Goal: Task Accomplishment & Management: Use online tool/utility

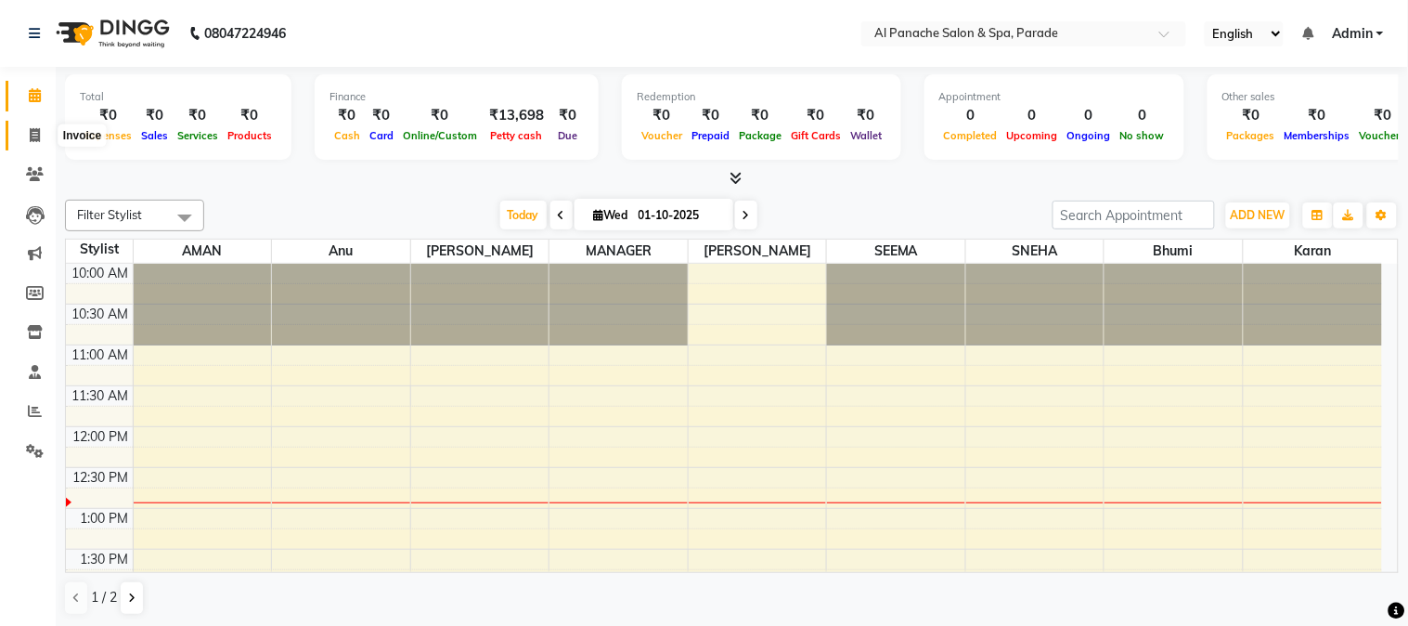
click at [19, 135] on span at bounding box center [35, 135] width 32 height 21
select select "service"
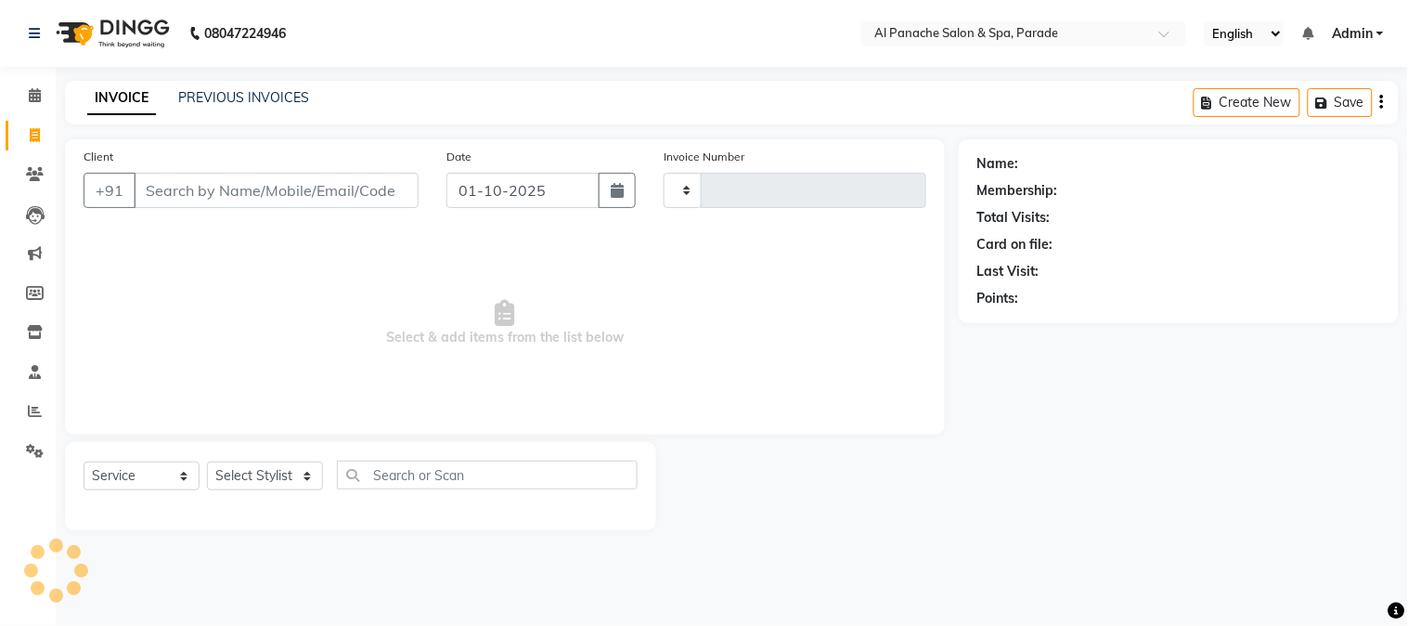
type input "1489"
select select "463"
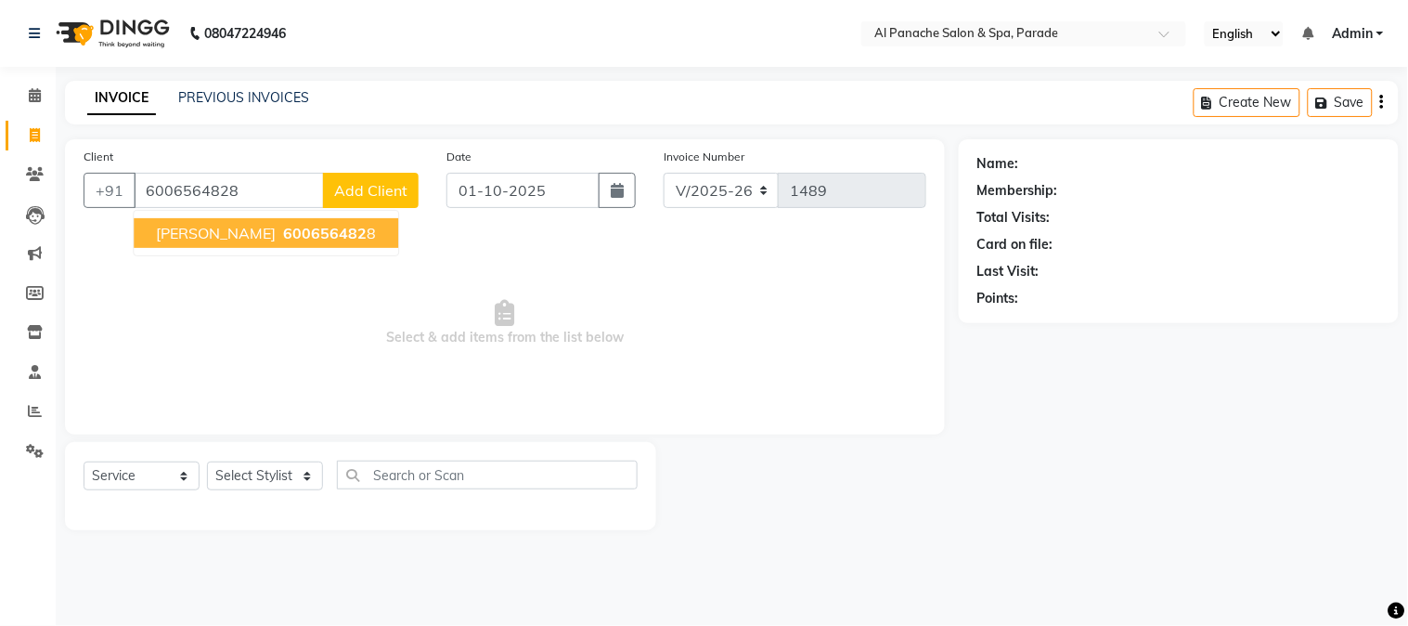
type input "6006564828"
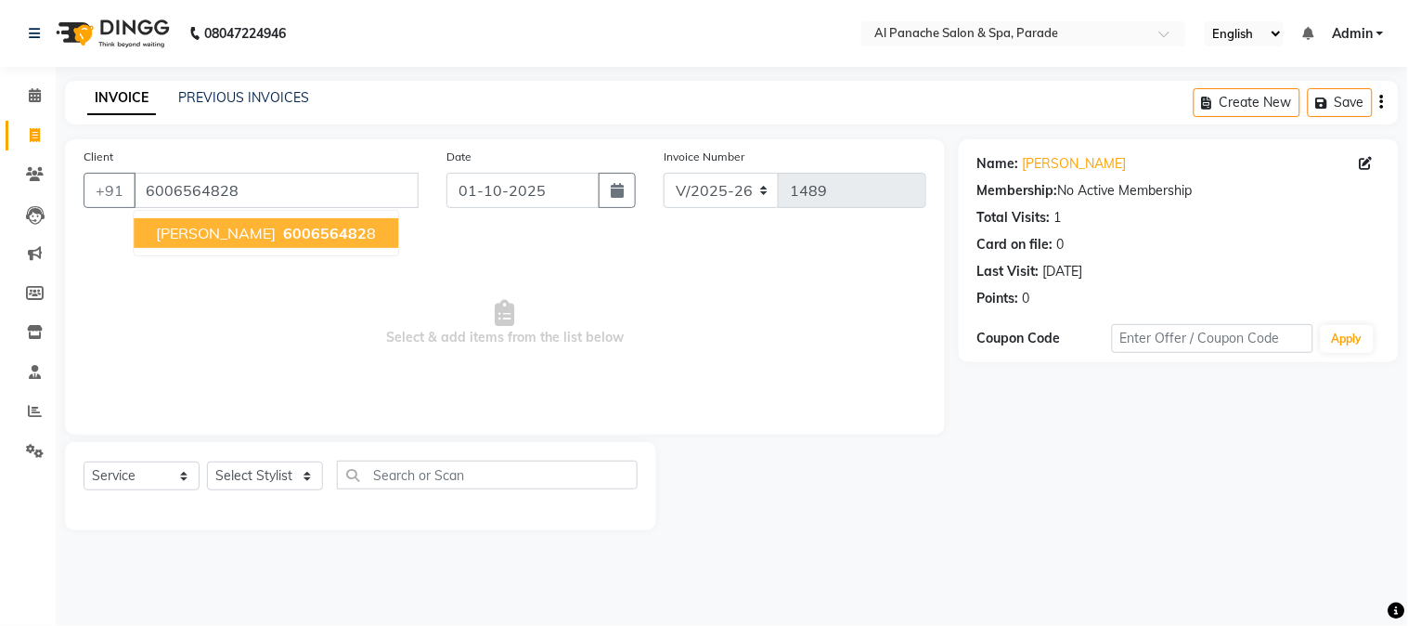
click at [266, 243] on button "Anu Mam 600656482 8" at bounding box center [266, 233] width 265 height 30
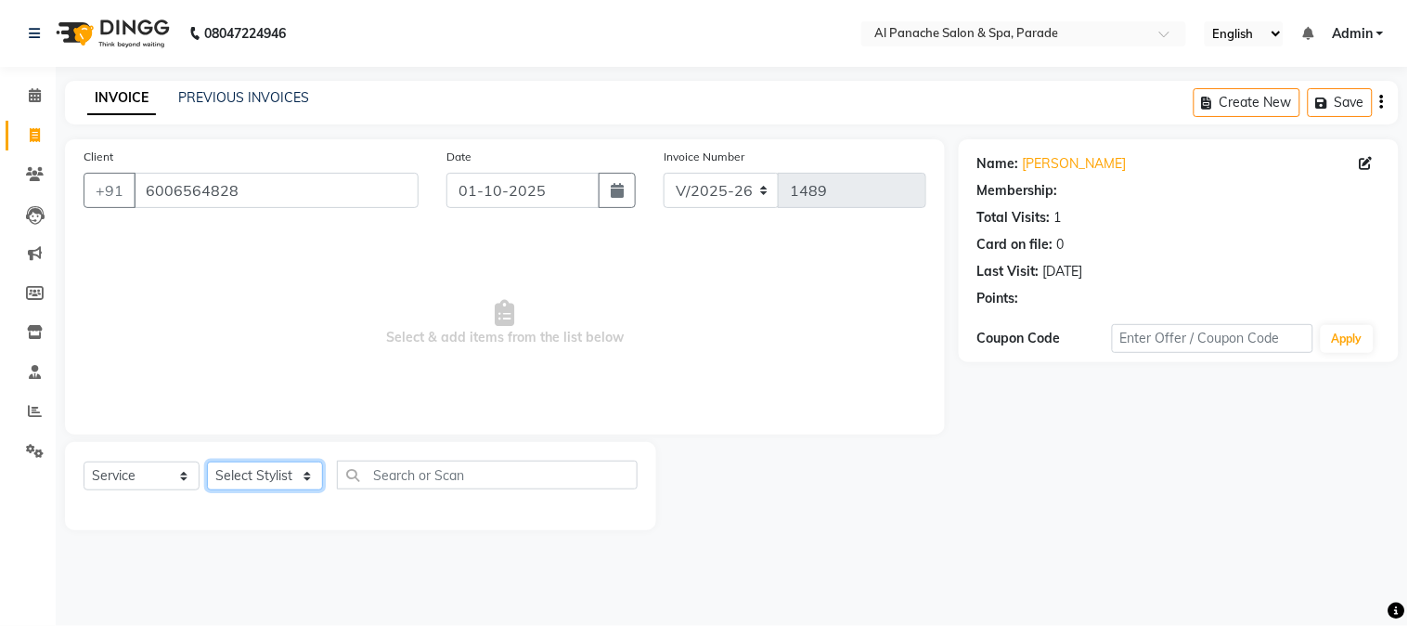
click at [278, 486] on select "Select Stylist [PERSON_NAME] Bhumi [PERSON_NAME] MANAGER [PERSON_NAME] [PERSON_…" at bounding box center [265, 475] width 116 height 29
select select "10500"
click at [207, 462] on select "Select Stylist [PERSON_NAME] Bhumi [PERSON_NAME] MANAGER [PERSON_NAME] [PERSON_…" at bounding box center [265, 475] width 116 height 29
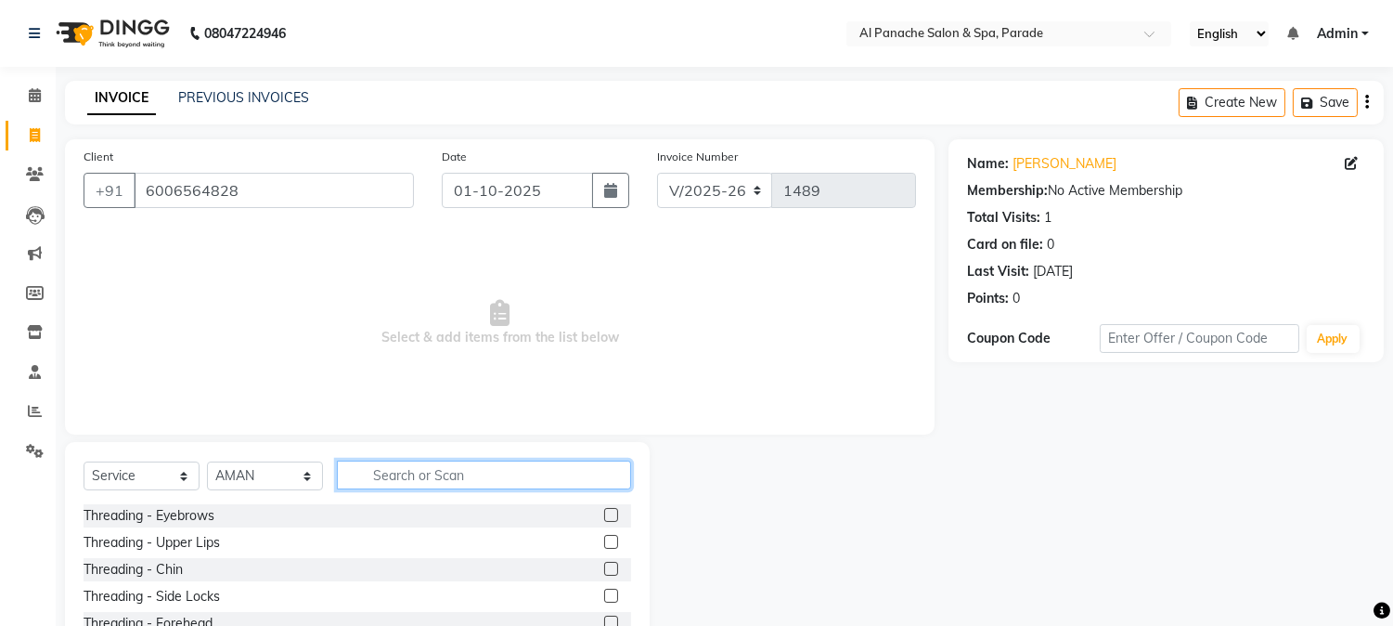
click at [493, 478] on input "text" at bounding box center [484, 474] width 294 height 29
type input "hair"
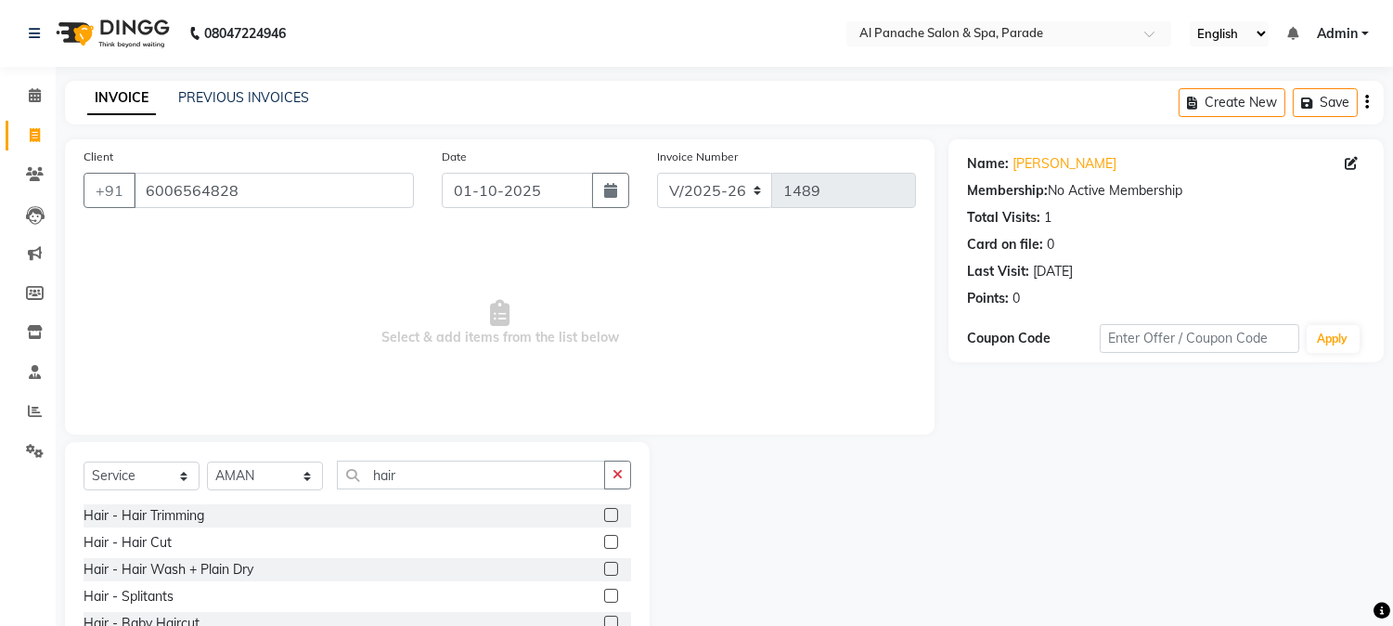
click at [604, 538] on label at bounding box center [611, 542] width 14 height 14
click at [604, 538] on input "checkbox" at bounding box center [610, 543] width 12 height 12
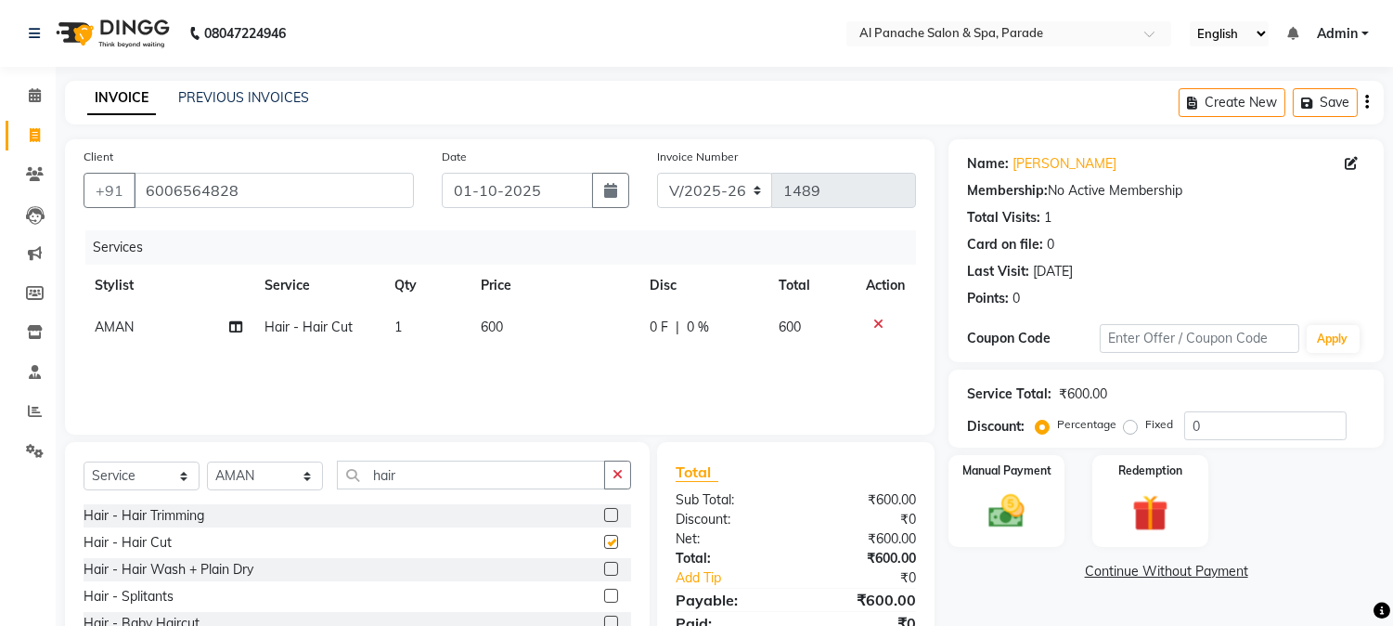
checkbox input "false"
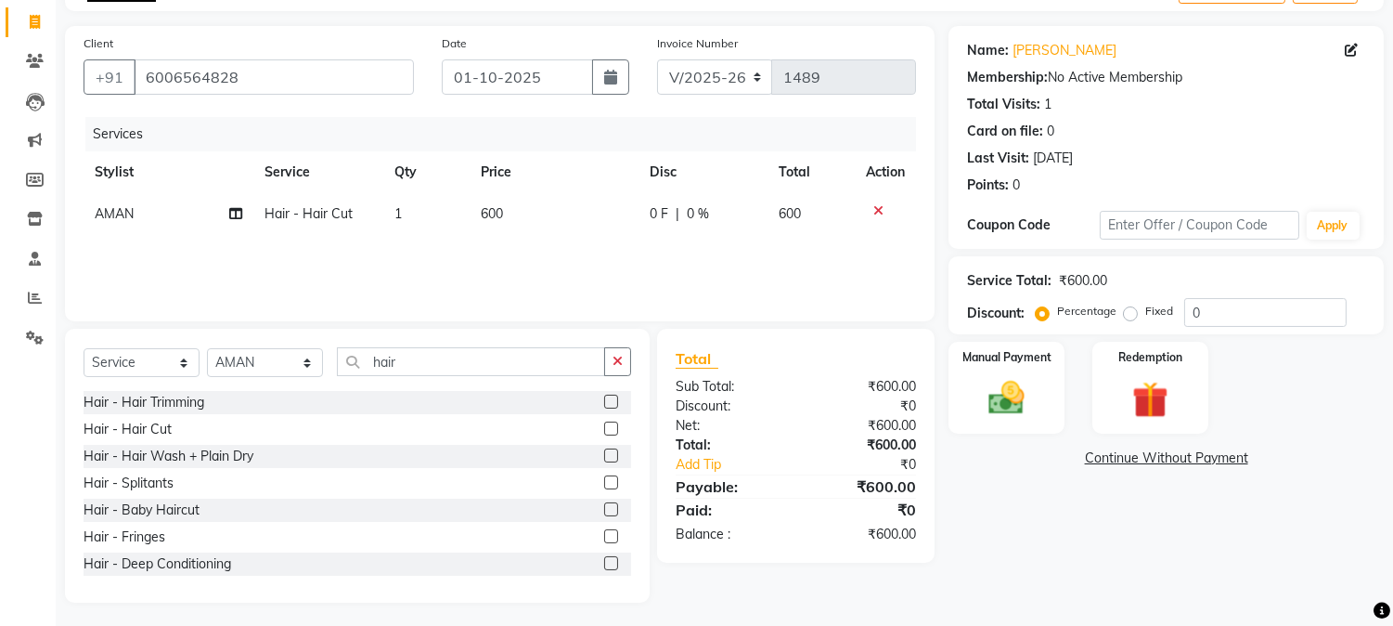
scroll to position [117, 0]
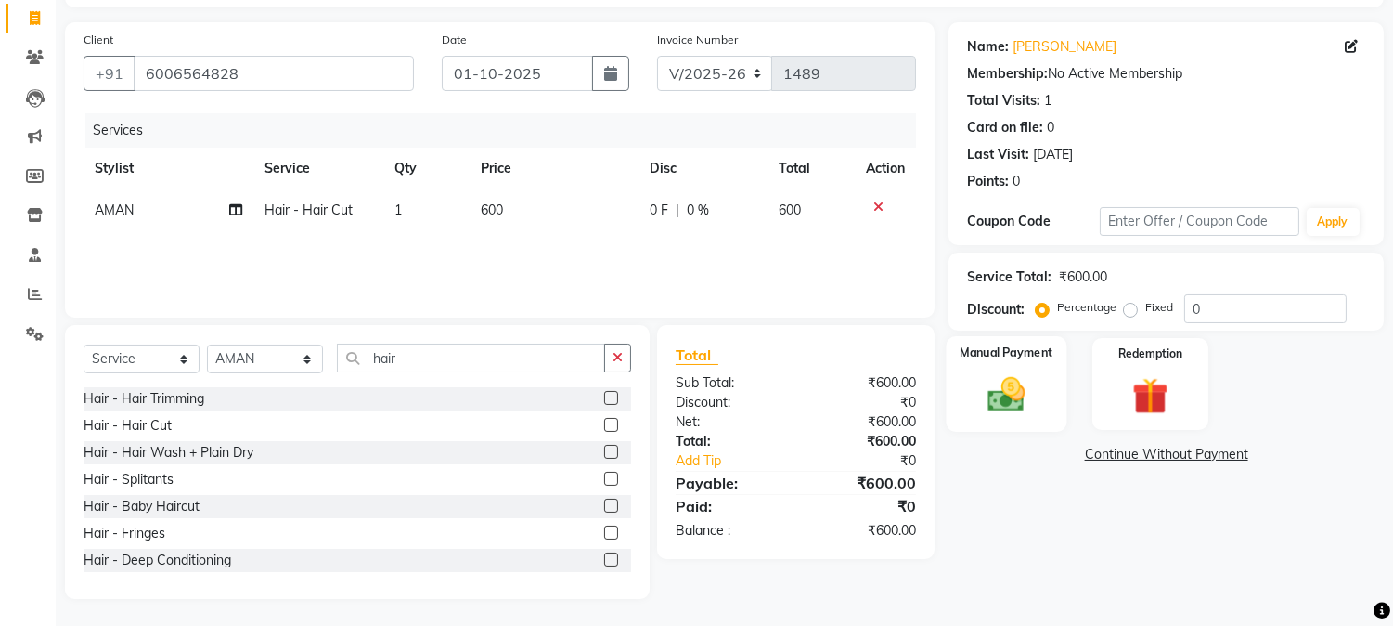
click at [991, 400] on img at bounding box center [1007, 395] width 61 height 44
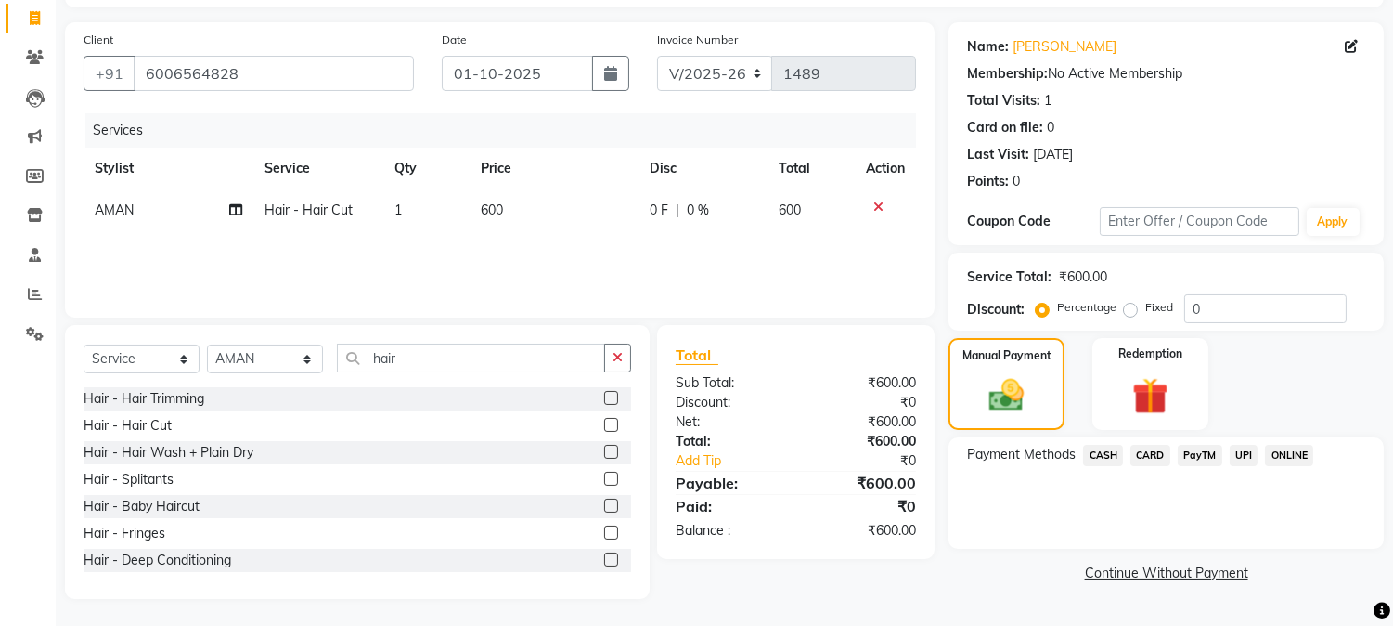
click at [1195, 457] on span "PayTM" at bounding box center [1200, 455] width 45 height 21
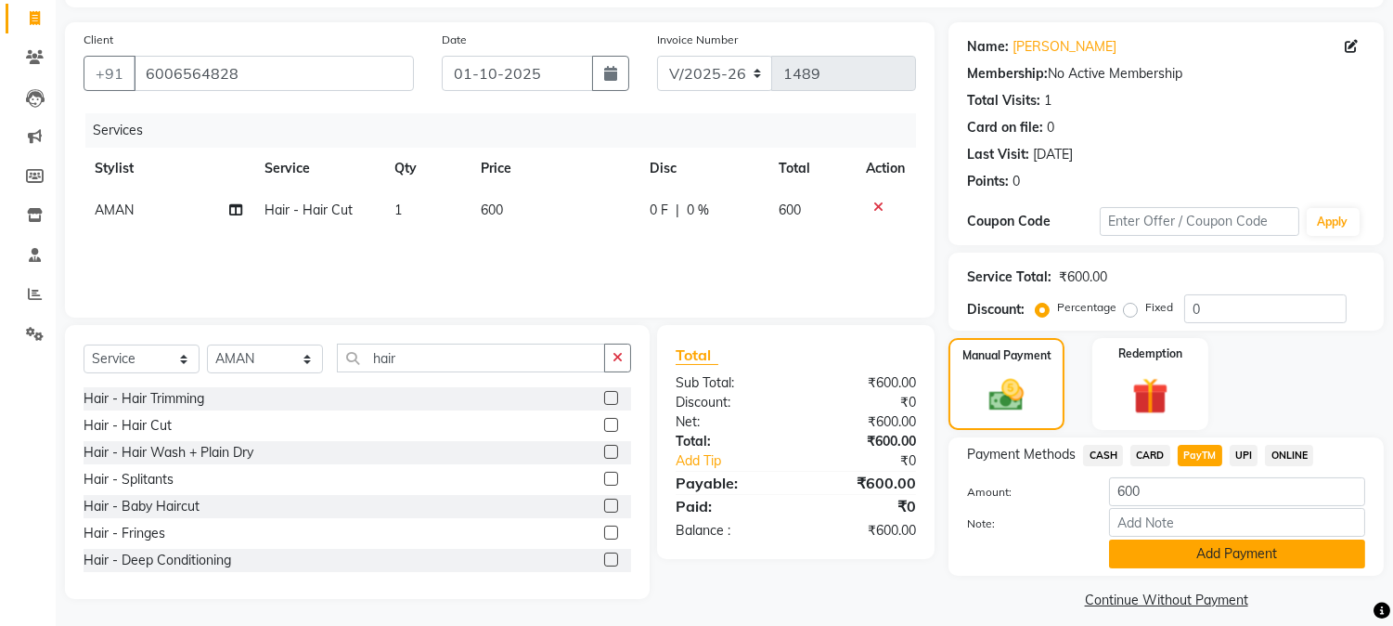
click at [1221, 545] on button "Add Payment" at bounding box center [1237, 553] width 256 height 29
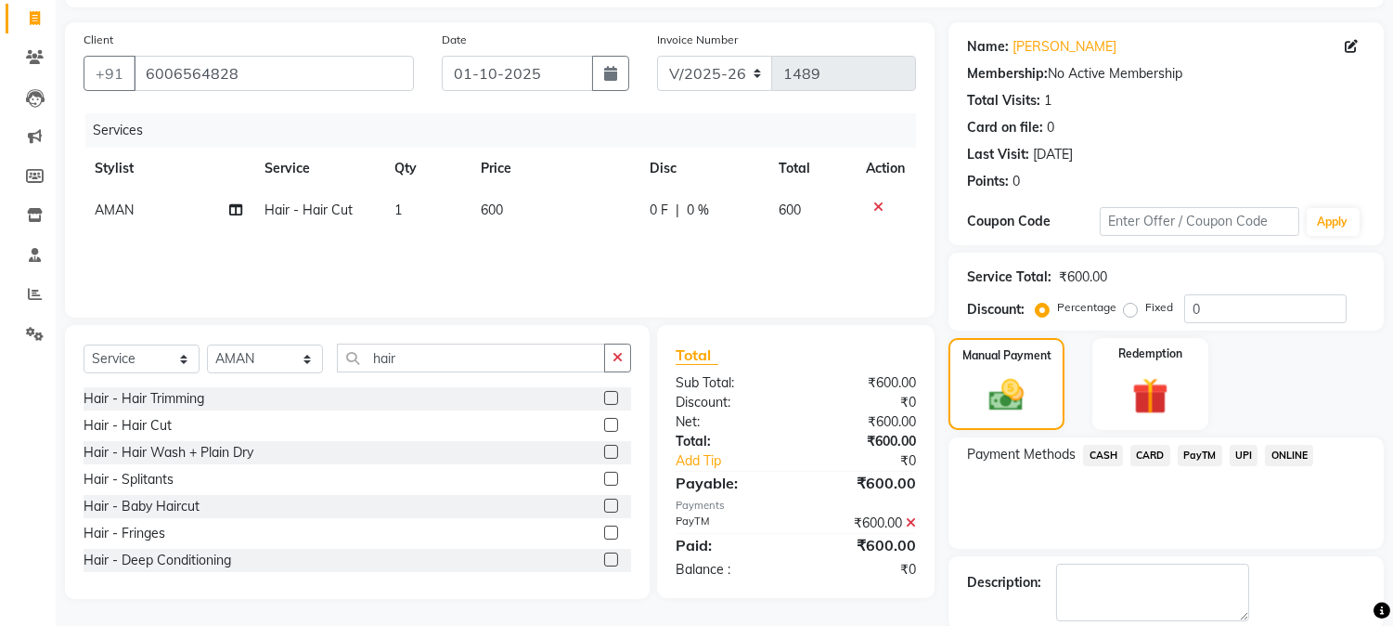
scroll to position [209, 0]
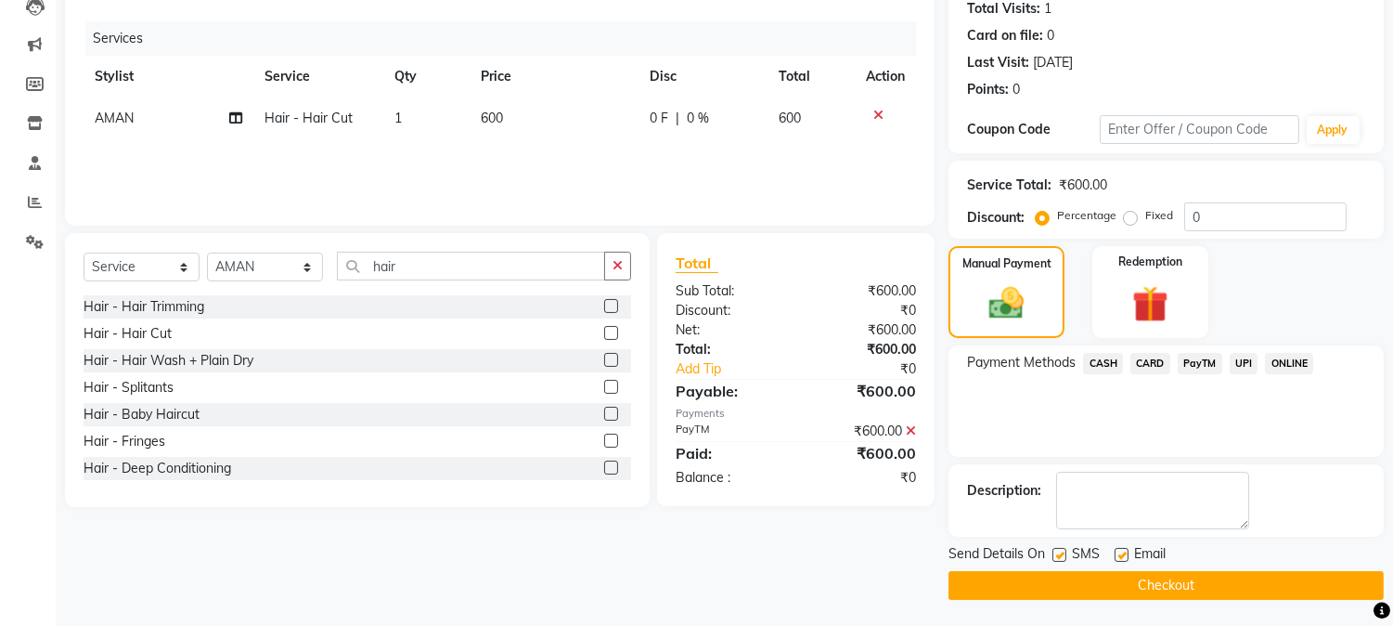
click at [1353, 577] on button "Checkout" at bounding box center [1166, 585] width 435 height 29
